Goal: Task Accomplishment & Management: Complete application form

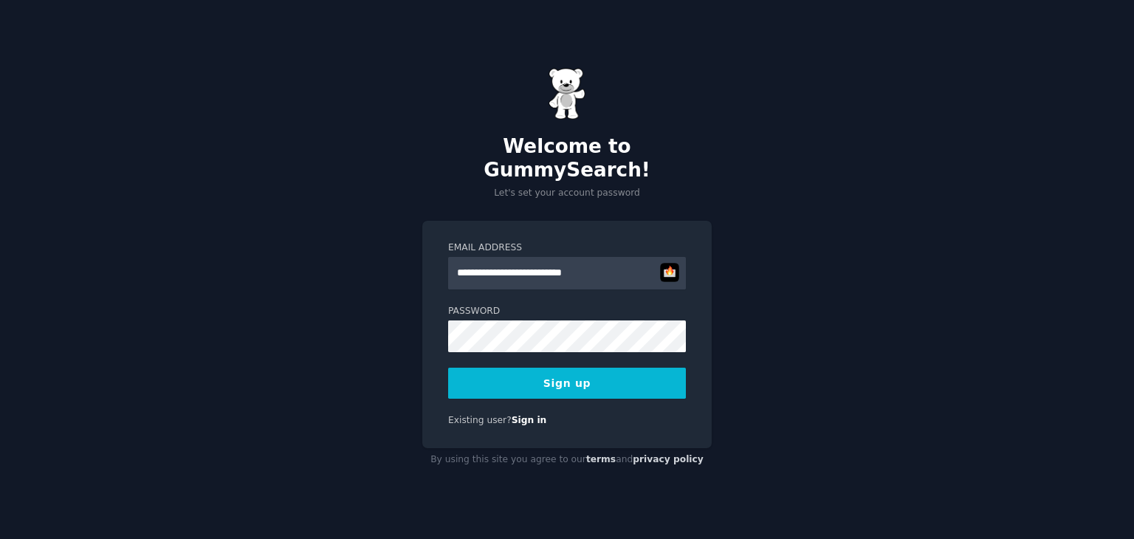
type input "**********"
click at [529, 368] on button "Sign up" at bounding box center [567, 383] width 238 height 31
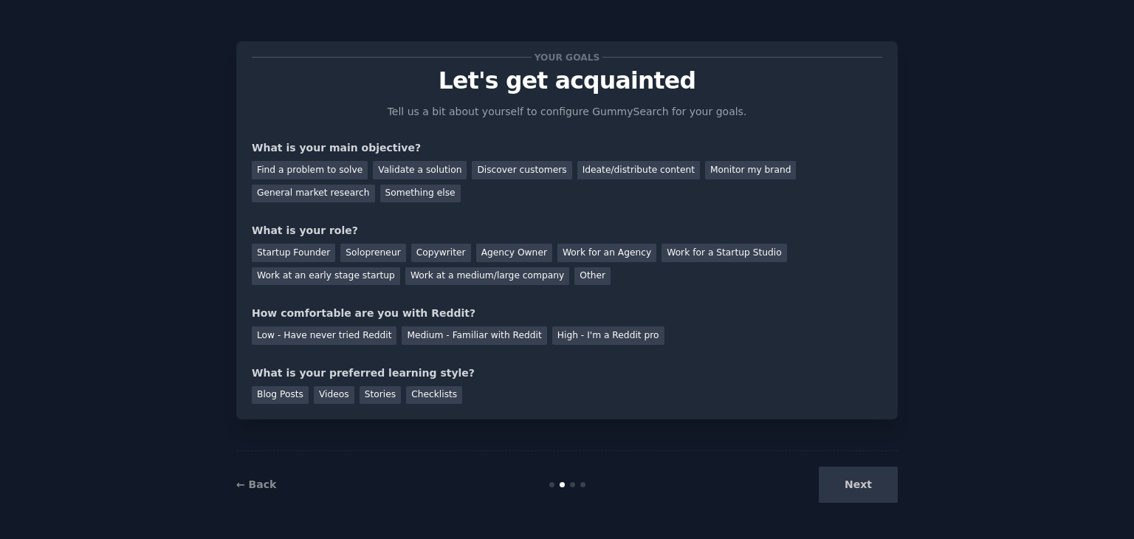
click at [880, 484] on div "Next" at bounding box center [787, 485] width 221 height 36
click at [498, 175] on div "Discover customers" at bounding box center [522, 170] width 100 height 18
click at [854, 490] on div "Next" at bounding box center [787, 485] width 221 height 36
click at [309, 251] on div "Startup Founder" at bounding box center [293, 253] width 83 height 18
